Goal: Feedback & Contribution: Submit feedback/report problem

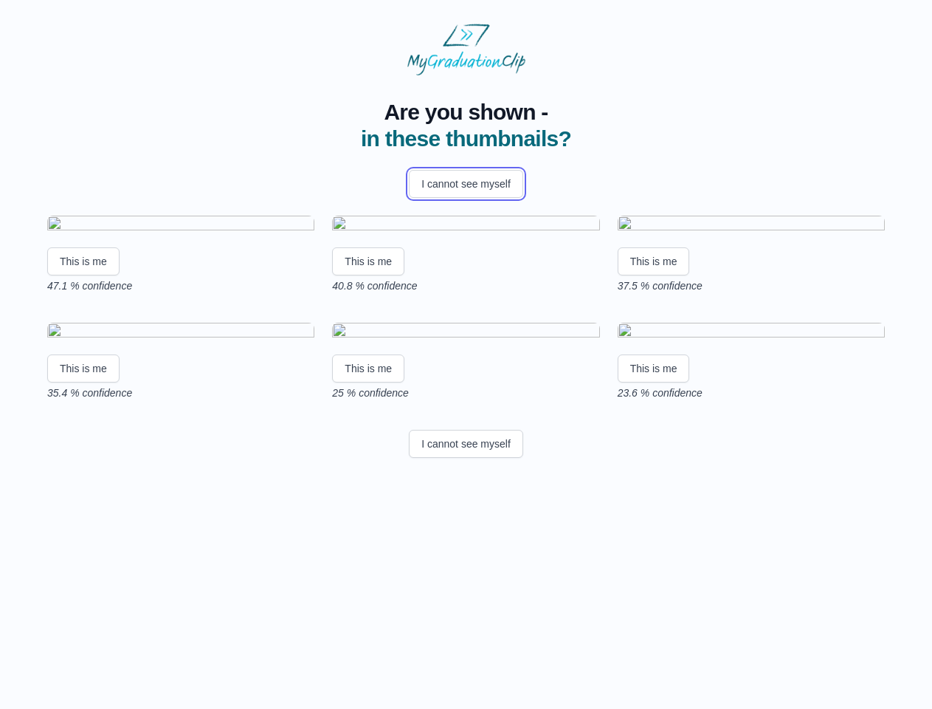
click at [466, 184] on button "I cannot see myself" at bounding box center [466, 184] width 114 height 28
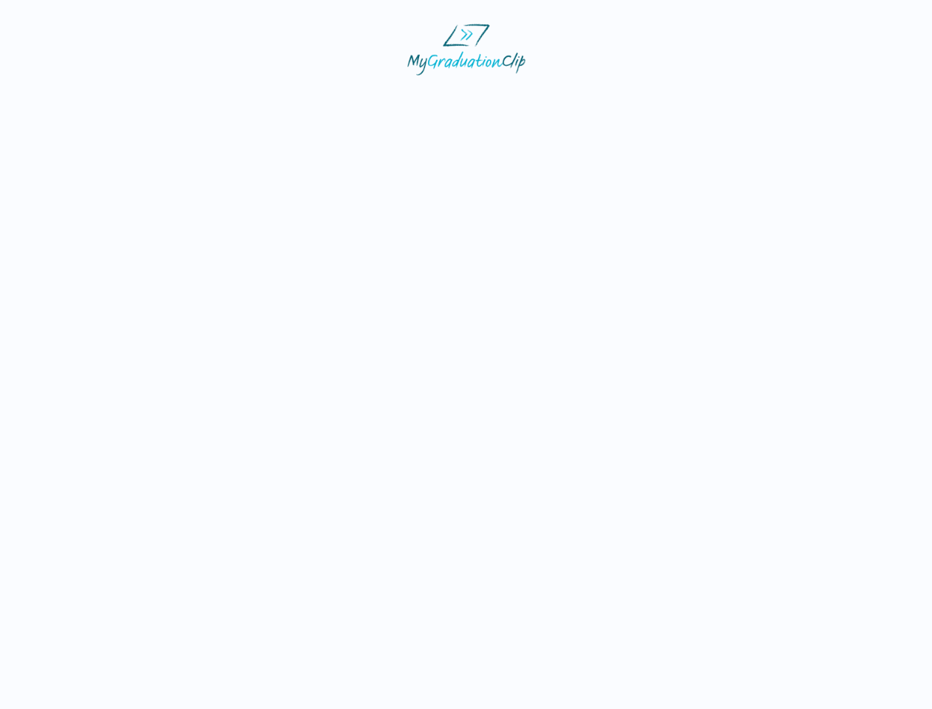
click at [83, 99] on html at bounding box center [466, 49] width 932 height 99
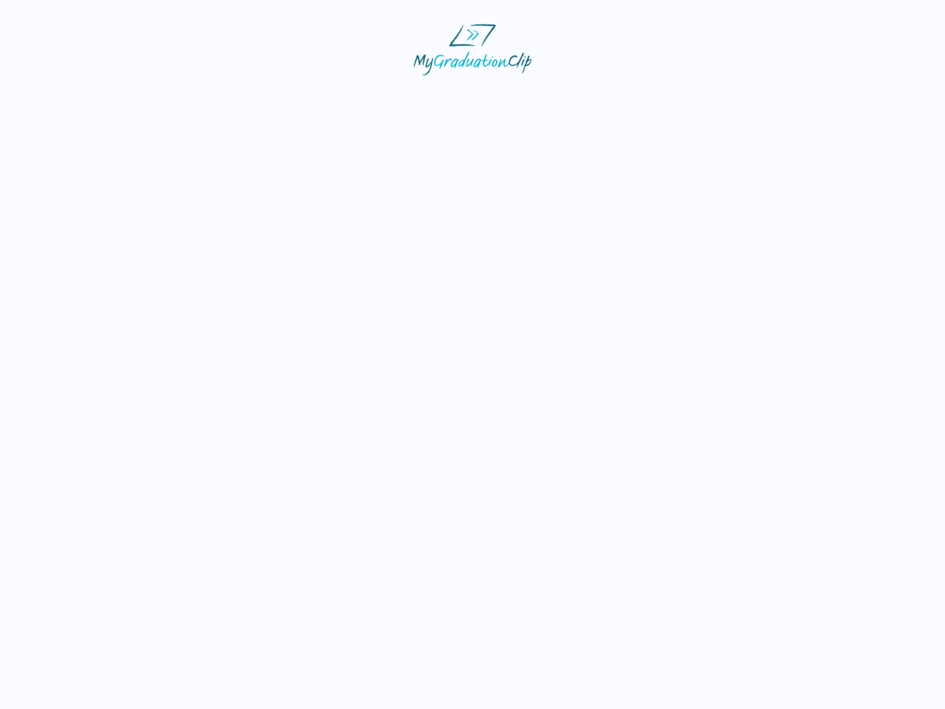
click at [371, 99] on html at bounding box center [472, 49] width 945 height 99
click at [658, 99] on html at bounding box center [472, 49] width 945 height 99
click at [83, 99] on html at bounding box center [472, 49] width 945 height 99
click at [371, 99] on html at bounding box center [472, 49] width 945 height 99
click at [658, 99] on html at bounding box center [472, 49] width 945 height 99
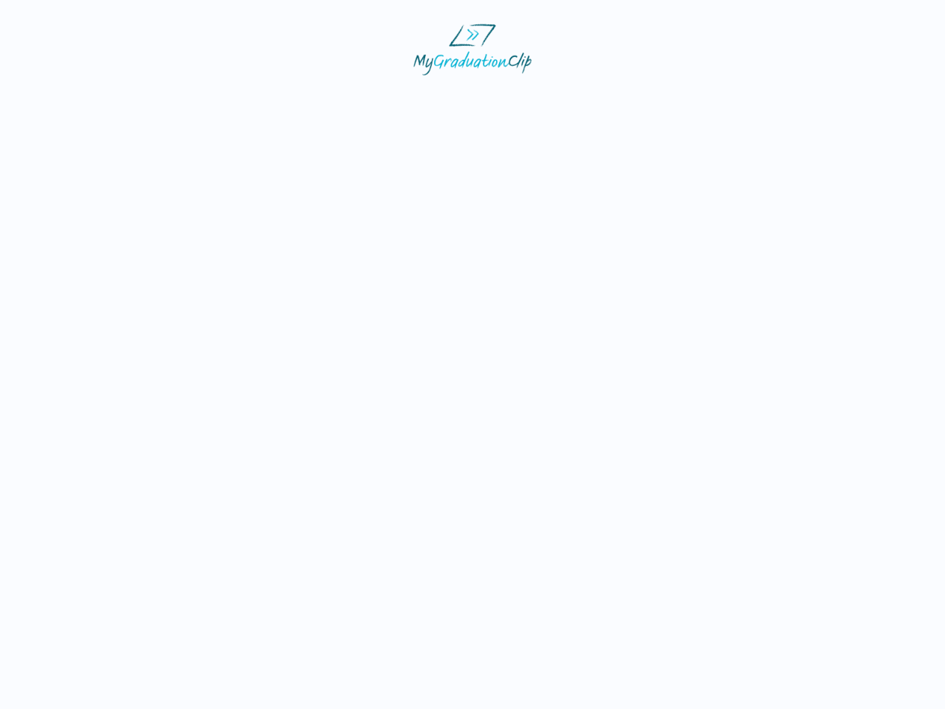
click at [466, 99] on html at bounding box center [472, 49] width 945 height 99
